Goal: Answer question/provide support

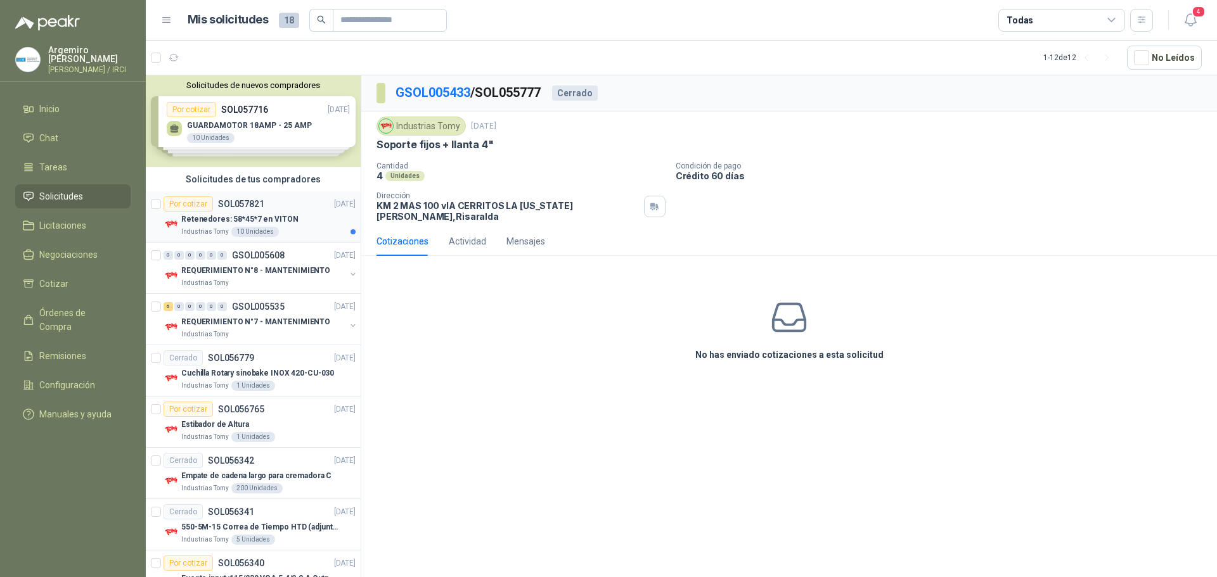
click at [261, 214] on p "Retenedores: 58*45*7 en VITON" at bounding box center [239, 220] width 117 height 12
click at [789, 373] on button "Cotizar" at bounding box center [789, 384] width 46 height 24
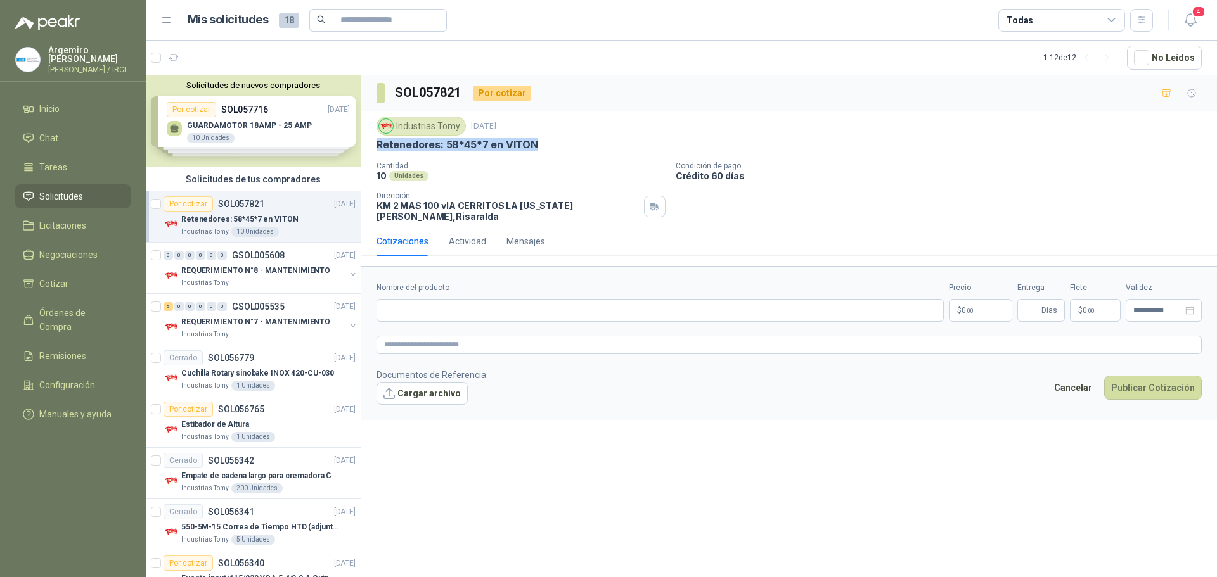
drag, startPoint x: 536, startPoint y: 144, endPoint x: 375, endPoint y: 147, distance: 160.4
click at [375, 147] on div "Industrias Tomy [DATE] [MEDICAL_DATA]: 58*45*7 en VITON Cantidad 10 Unidades Co…" at bounding box center [789, 169] width 856 height 115
copy p "Retenedores: 58*45*7 en VITON"
click at [418, 299] on input "Nombre del producto" at bounding box center [660, 310] width 567 height 23
paste input "**********"
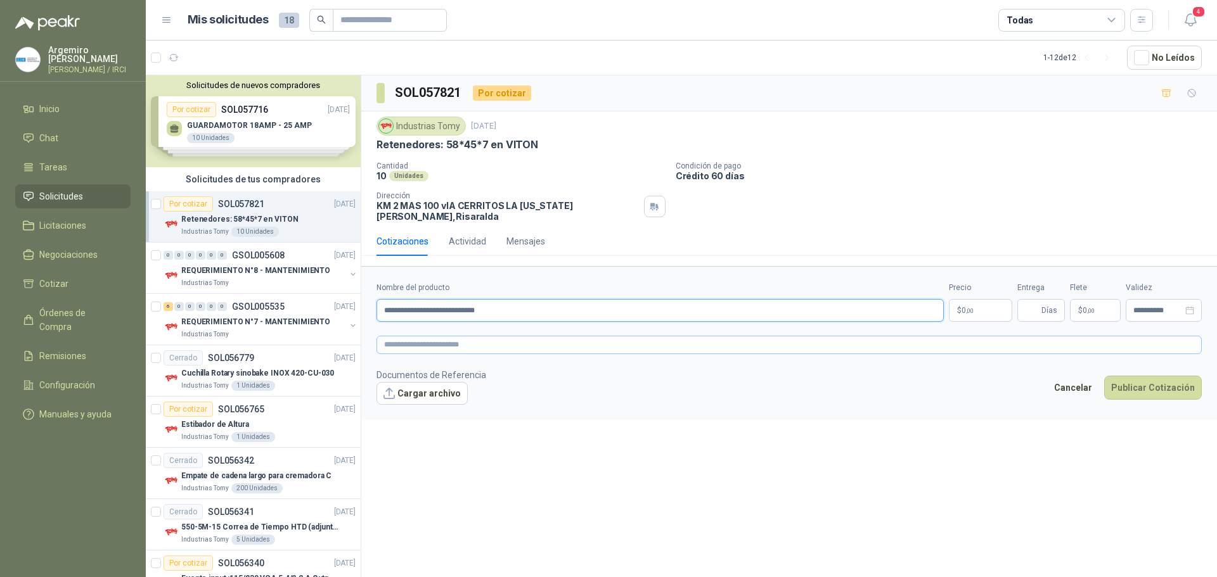
type input "**********"
click at [420, 336] on textarea at bounding box center [789, 345] width 825 height 18
click at [992, 304] on p "$ 0 ,00" at bounding box center [980, 310] width 63 height 23
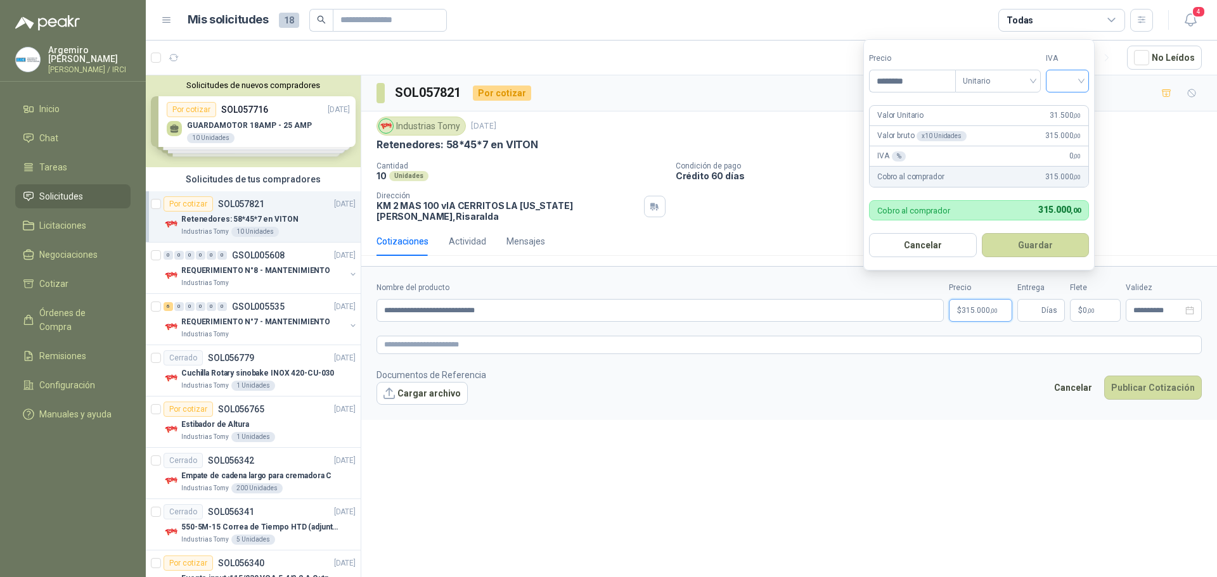
type input "********"
click at [1077, 79] on input "search" at bounding box center [1068, 79] width 28 height 19
click at [1070, 104] on div "19%" at bounding box center [1070, 107] width 23 height 14
click at [1041, 248] on button "Guardar" at bounding box center [1037, 245] width 109 height 24
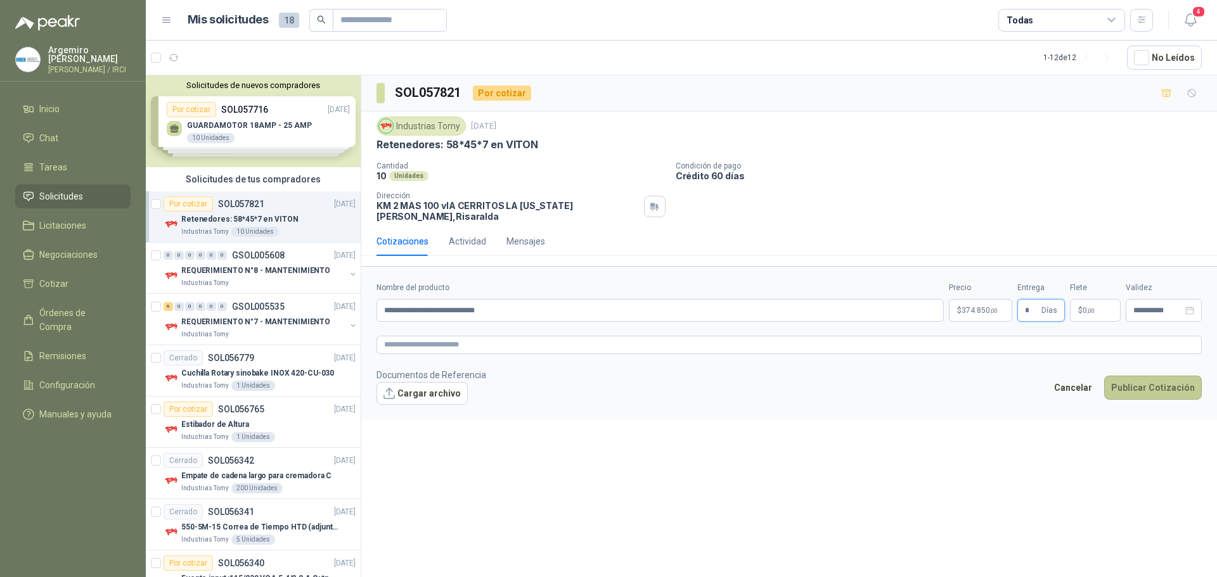
type input "*"
click at [1158, 380] on button "Publicar Cotización" at bounding box center [1153, 388] width 98 height 24
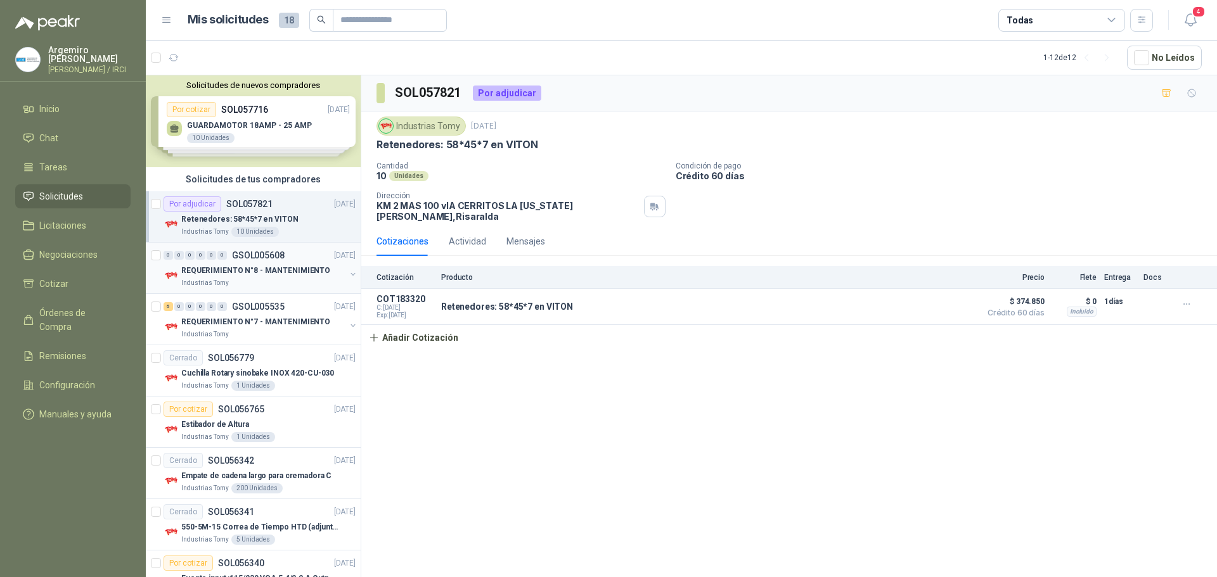
click at [272, 273] on p "REQUERIMIENTO N°8 - MANTENIMIENTO" at bounding box center [255, 271] width 149 height 12
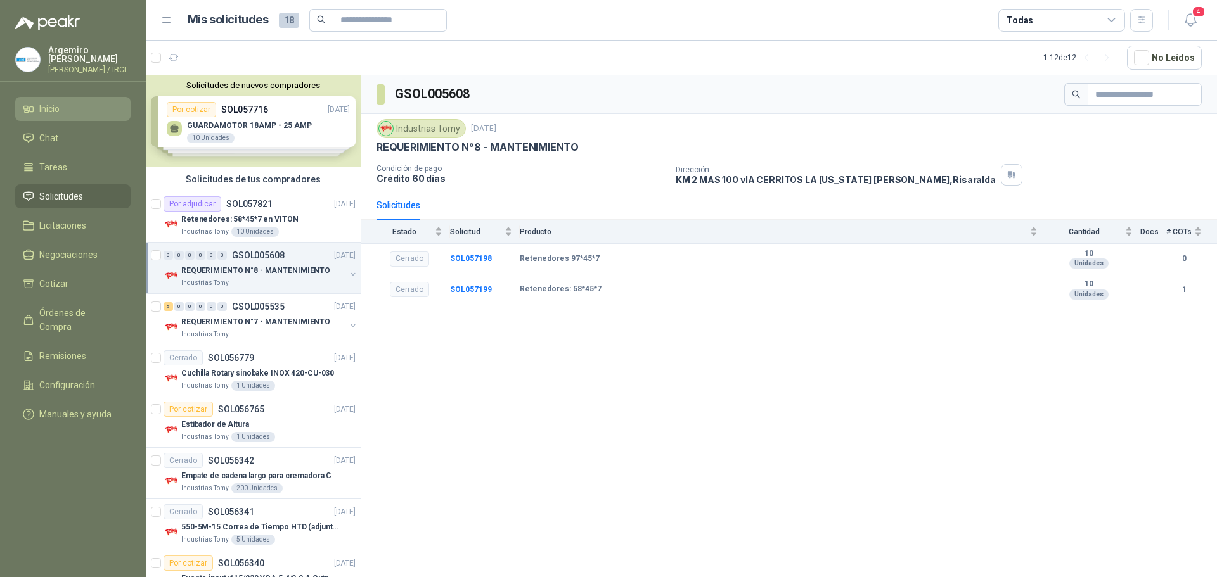
click at [66, 108] on link "Inicio" at bounding box center [72, 109] width 115 height 24
